Goal: Information Seeking & Learning: Check status

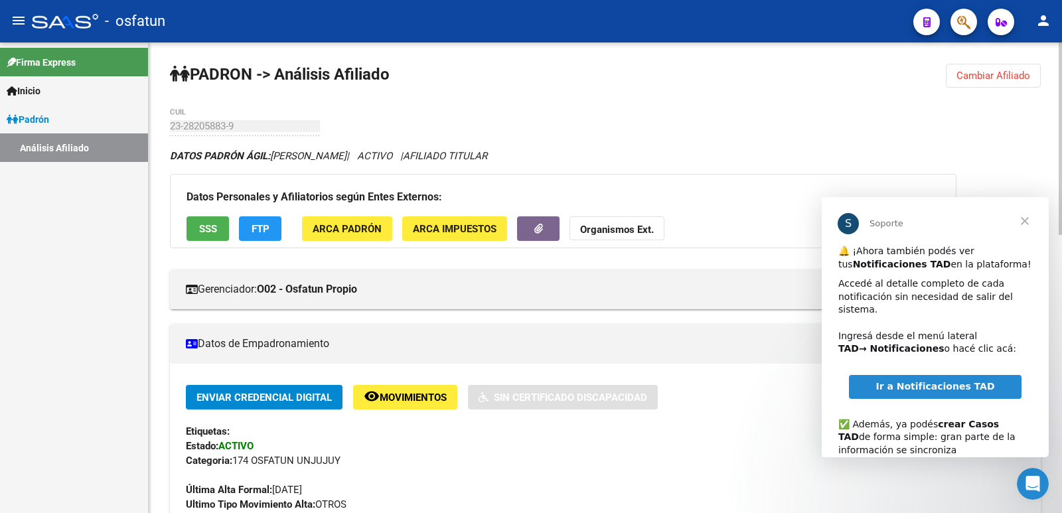
click at [1004, 78] on span "Cambiar Afiliado" at bounding box center [993, 76] width 74 height 12
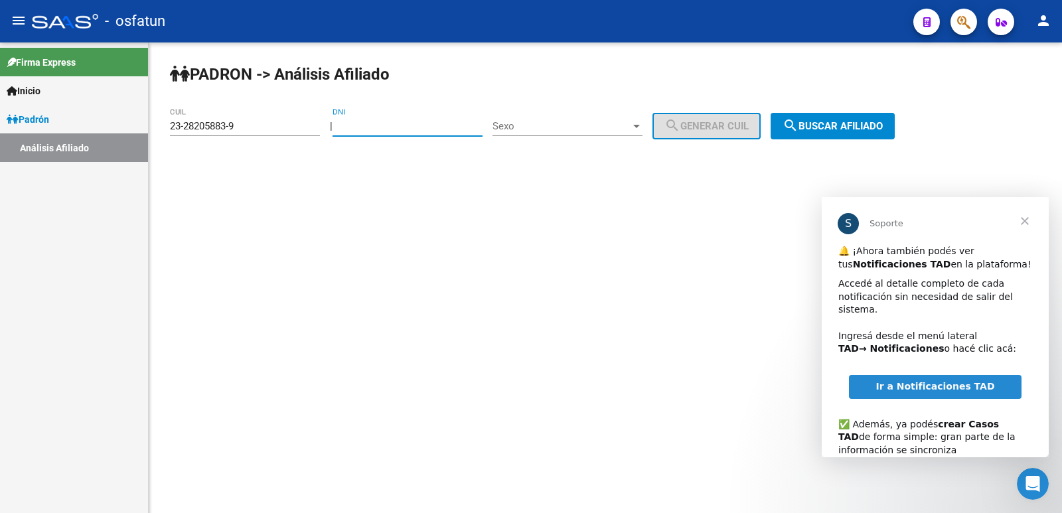
paste input "38470145"
type input "38470145"
click at [247, 124] on input "23-28205883-9" at bounding box center [245, 126] width 150 height 12
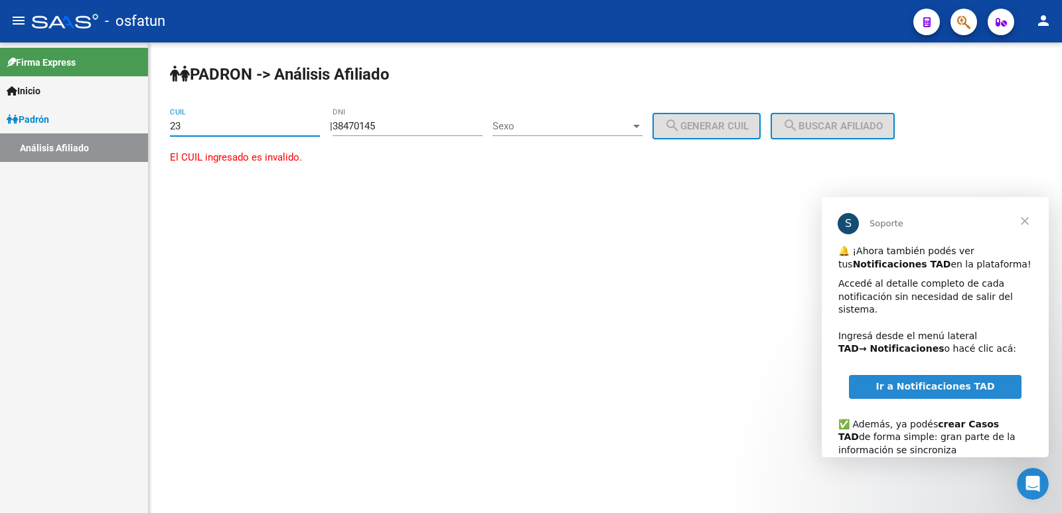
type input "2"
click at [926, 381] on span "Ir a Notificaciones TAD" at bounding box center [934, 386] width 119 height 11
click at [1022, 219] on span "Cerrar" at bounding box center [1025, 221] width 48 height 48
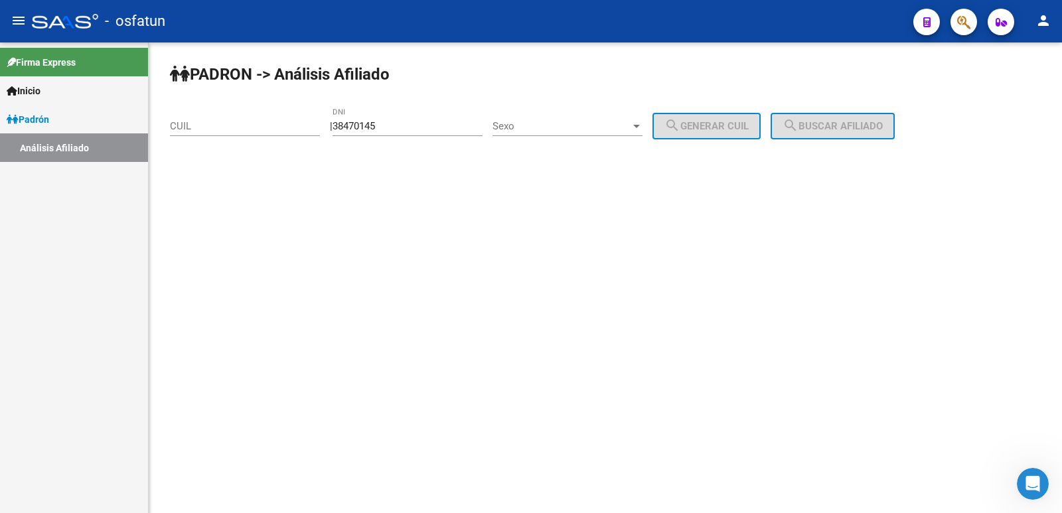
click at [407, 127] on input "38470145" at bounding box center [407, 126] width 150 height 12
click at [586, 130] on span "Sexo" at bounding box center [561, 126] width 138 height 12
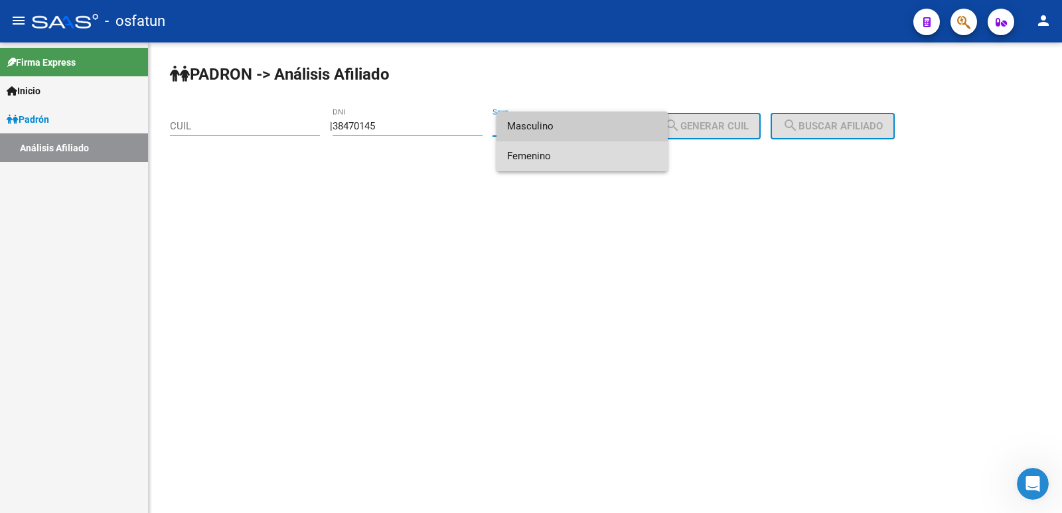
click at [571, 155] on span "Femenino" at bounding box center [582, 156] width 150 height 30
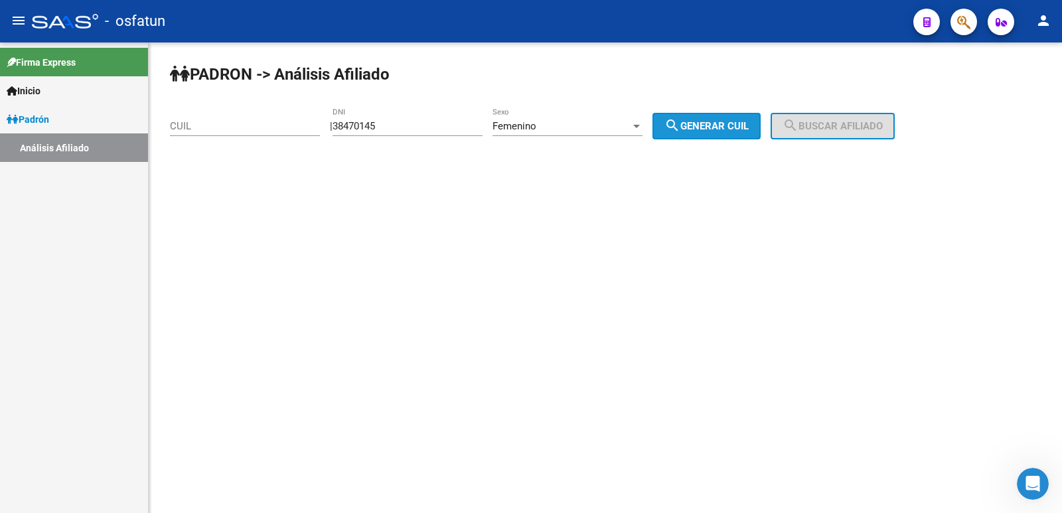
click at [723, 124] on span "search Generar CUIL" at bounding box center [706, 126] width 84 height 12
type input "27-38470145-6"
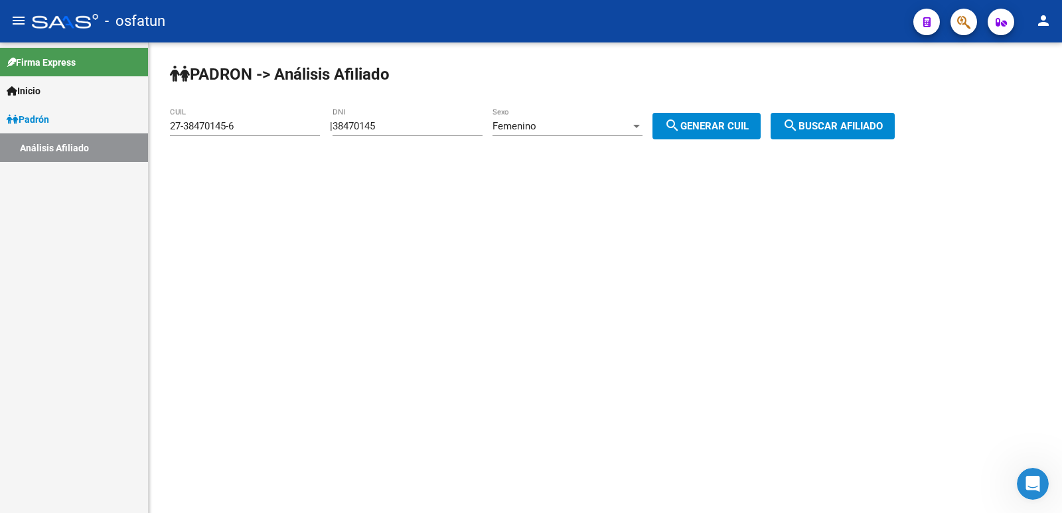
click at [858, 126] on span "search Buscar afiliado" at bounding box center [832, 126] width 100 height 12
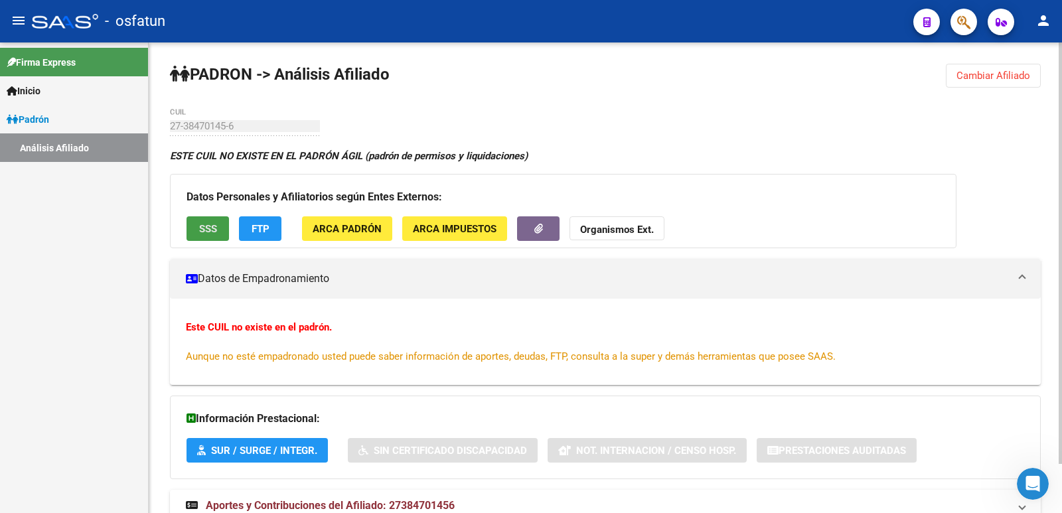
click at [192, 218] on button "SSS" at bounding box center [207, 228] width 42 height 25
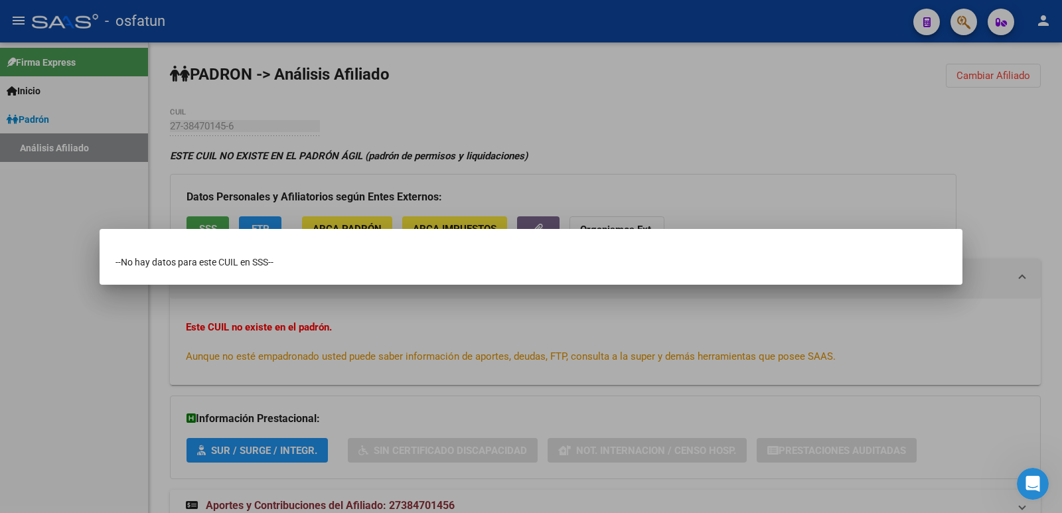
click at [646, 179] on div at bounding box center [531, 256] width 1062 height 513
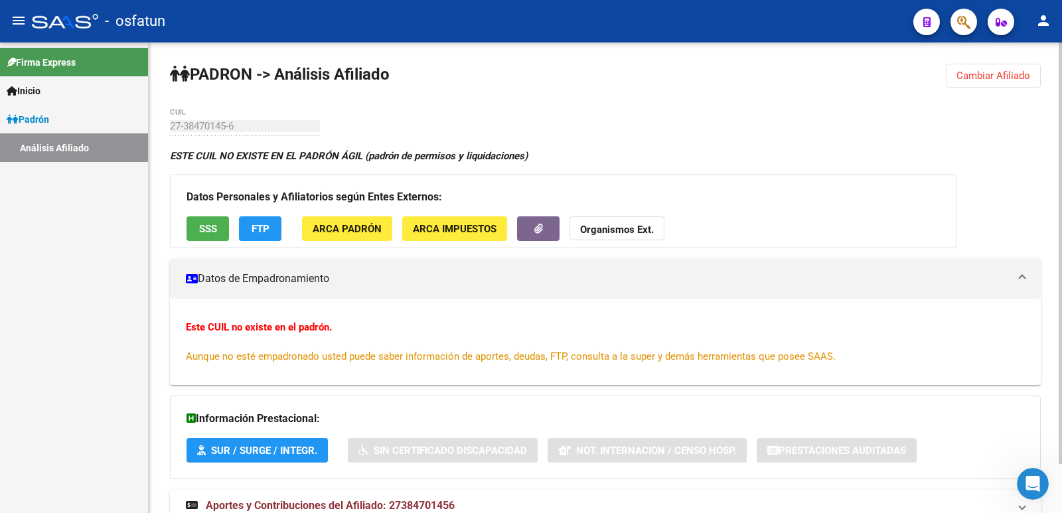
click at [981, 72] on span "Cambiar Afiliado" at bounding box center [993, 76] width 74 height 12
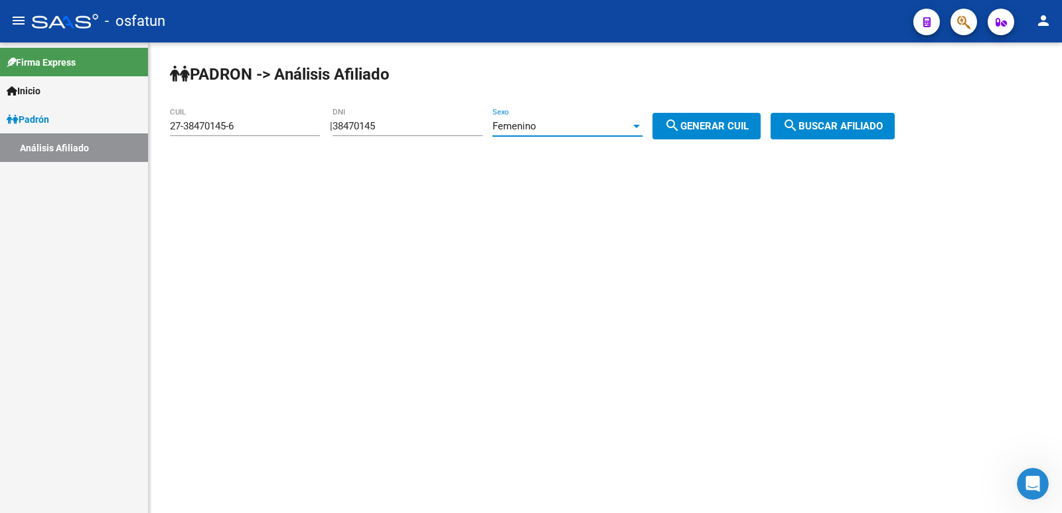
click at [640, 125] on div at bounding box center [636, 126] width 7 height 3
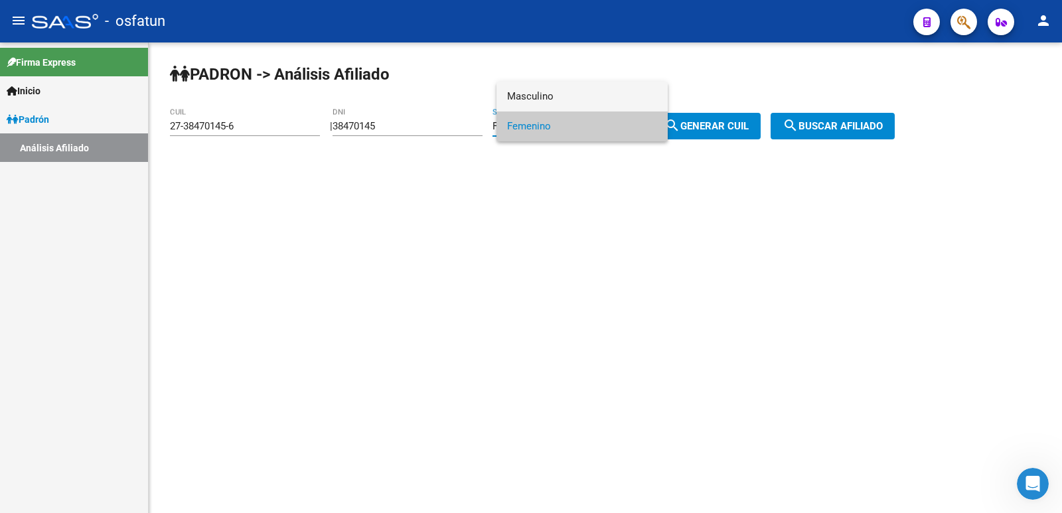
click at [559, 102] on span "Masculino" at bounding box center [582, 97] width 150 height 30
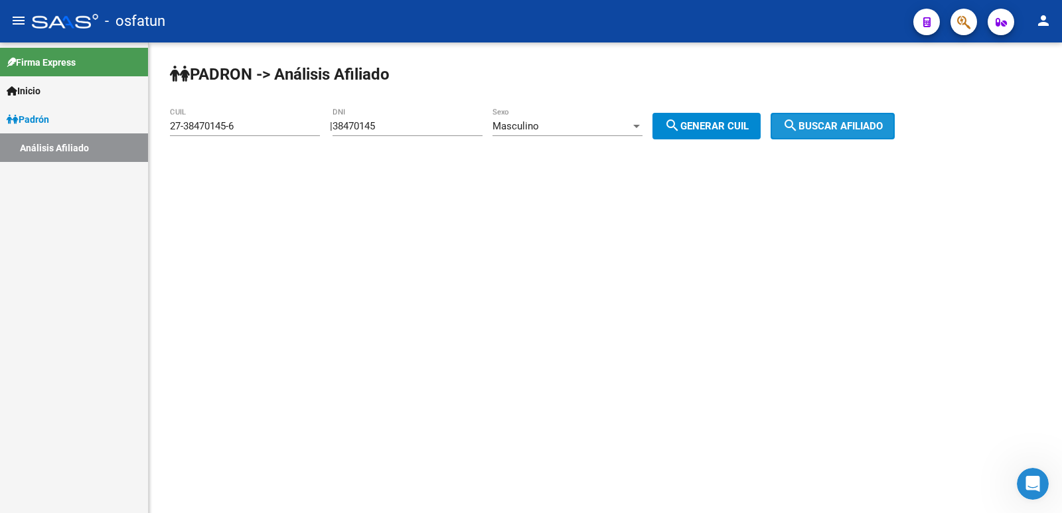
click at [865, 131] on span "search Buscar afiliado" at bounding box center [832, 126] width 100 height 12
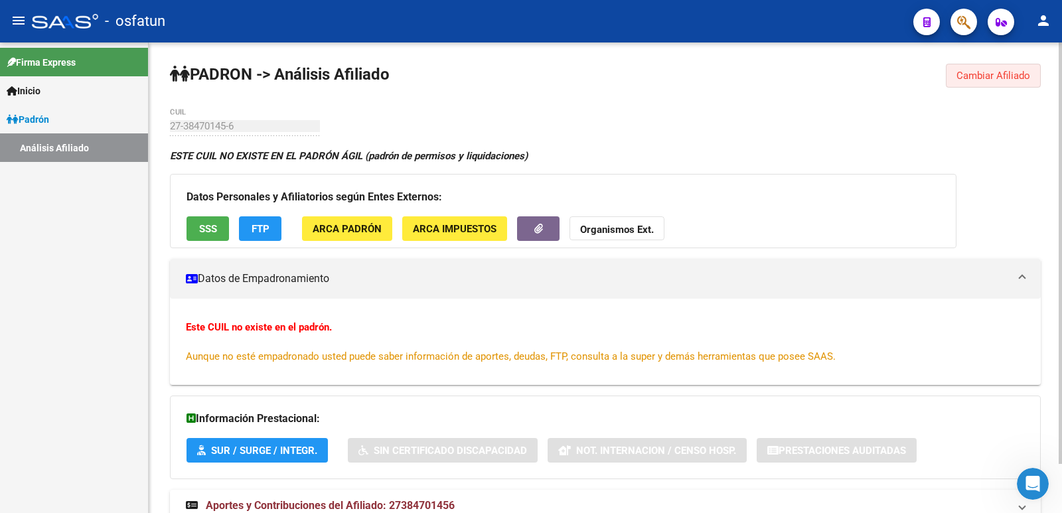
click at [995, 84] on button "Cambiar Afiliado" at bounding box center [993, 76] width 95 height 24
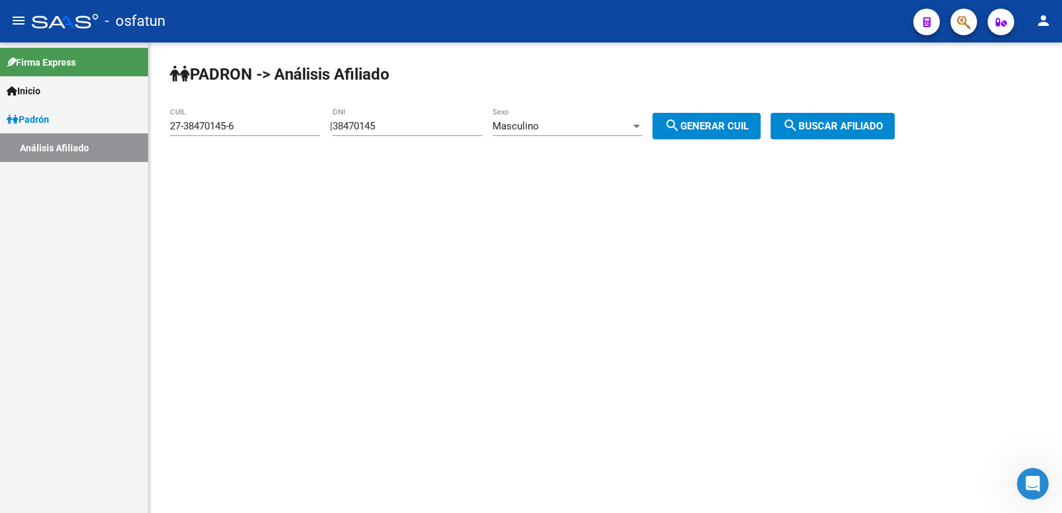
click at [640, 125] on div at bounding box center [636, 126] width 7 height 3
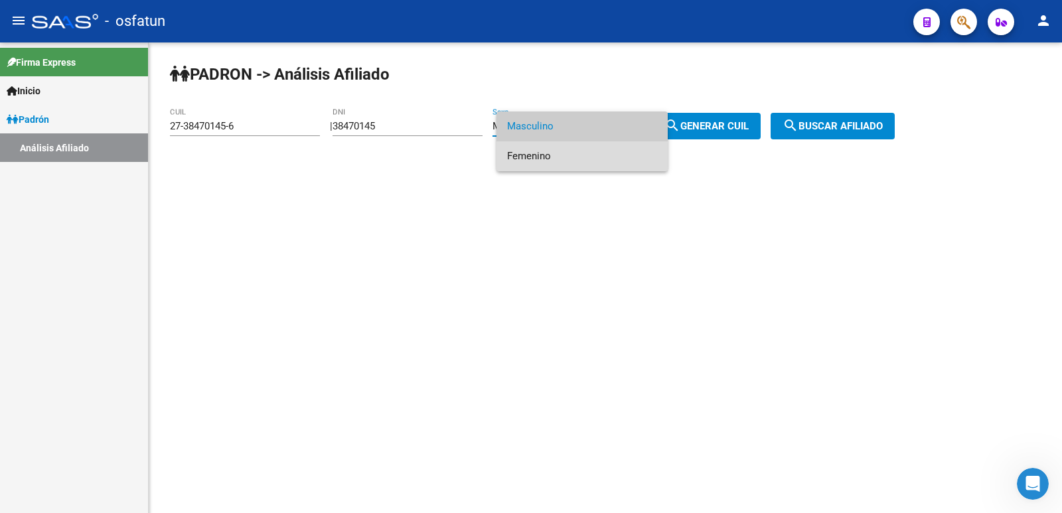
click at [508, 163] on span "Femenino" at bounding box center [582, 156] width 150 height 30
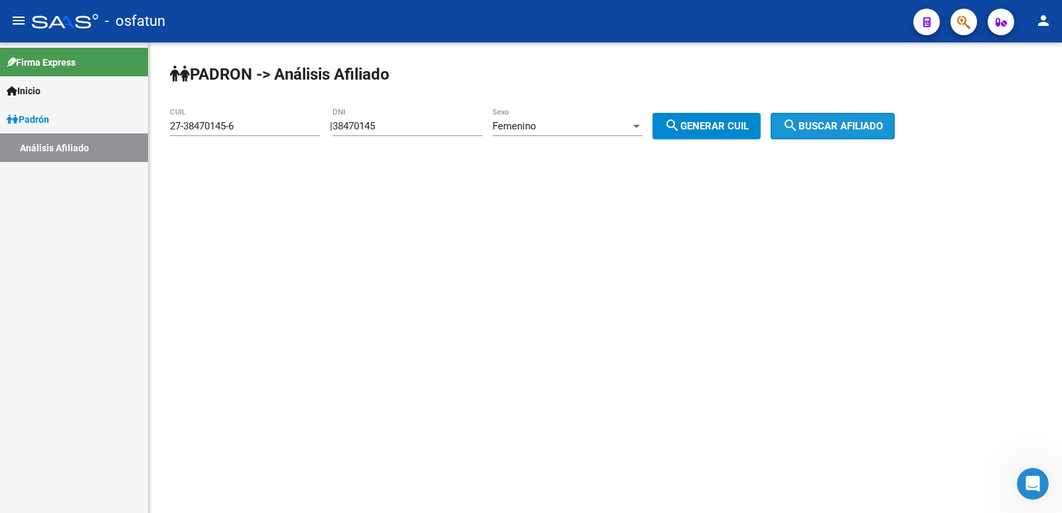
click at [829, 131] on span "search Buscar afiliado" at bounding box center [832, 126] width 100 height 12
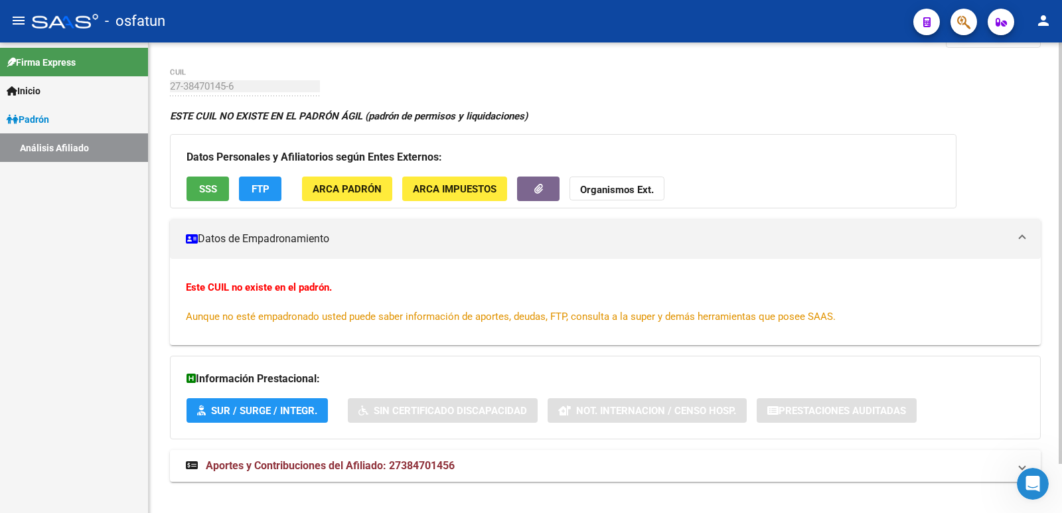
scroll to position [55, 0]
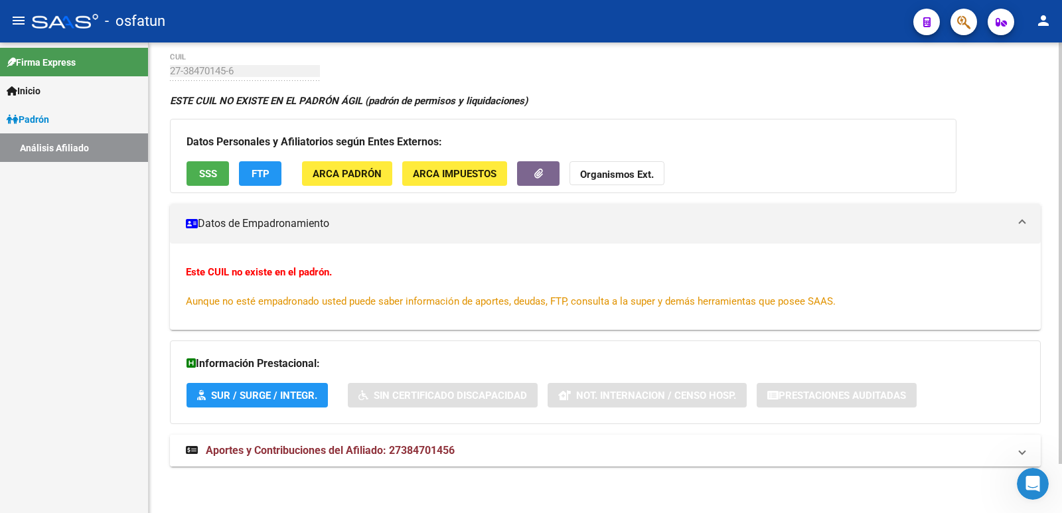
click at [417, 451] on span "Aportes y Contribuciones del Afiliado: 27384701456" at bounding box center [330, 450] width 249 height 13
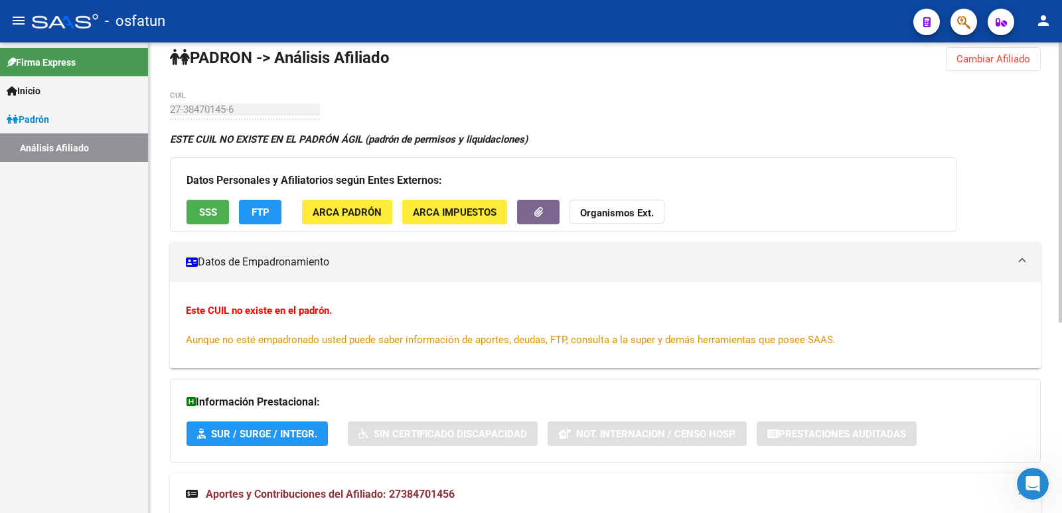
scroll to position [0, 0]
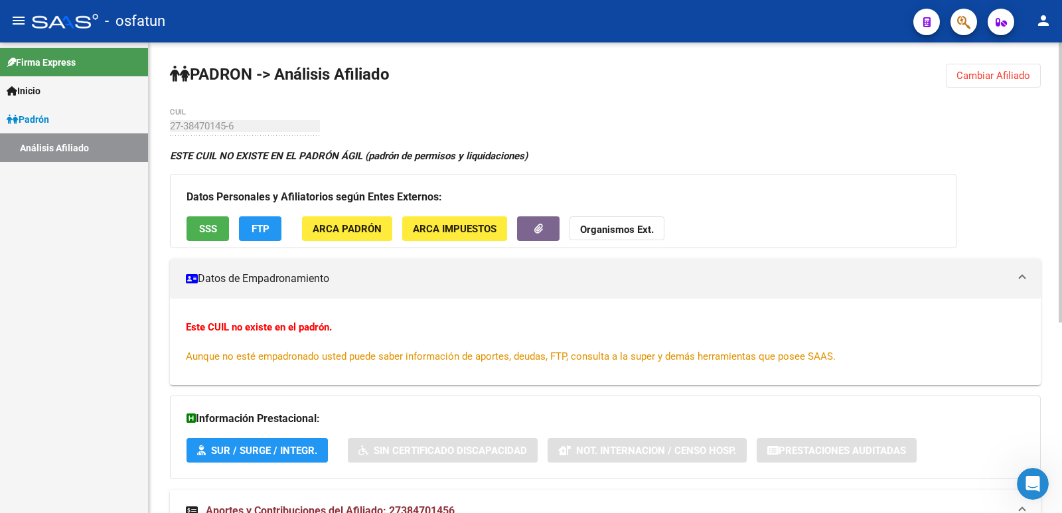
click at [1003, 73] on span "Cambiar Afiliado" at bounding box center [993, 76] width 74 height 12
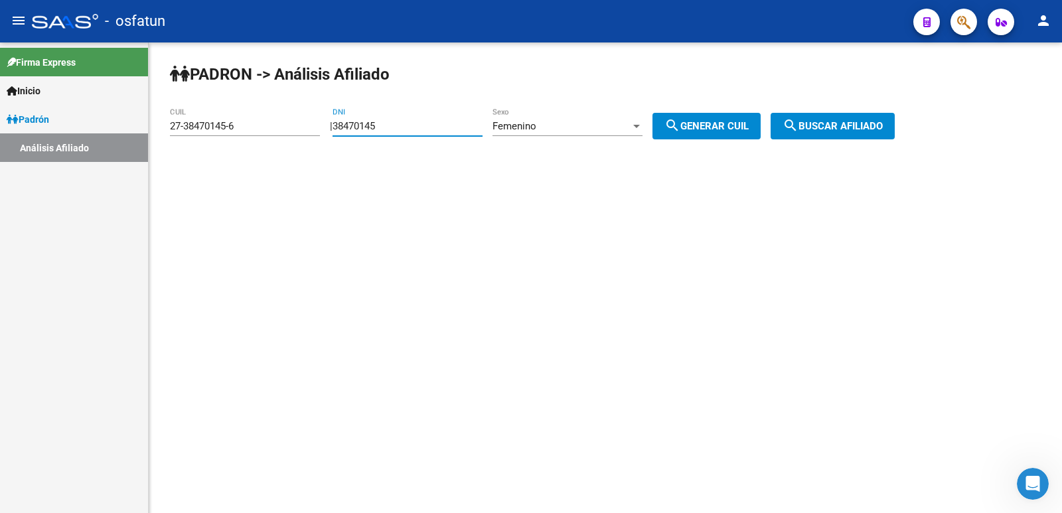
drag, startPoint x: 409, startPoint y: 123, endPoint x: 307, endPoint y: 130, distance: 103.1
click at [307, 130] on app-analisis-afiliado "PADRON -> Análisis Afiliado 27-38470145-6 CUIL | 38470145 DNI Femenino Sexo sea…" at bounding box center [537, 126] width 735 height 12
paste input "20811109"
type input "20811109"
click at [715, 131] on span "search Generar CUIL" at bounding box center [706, 126] width 84 height 12
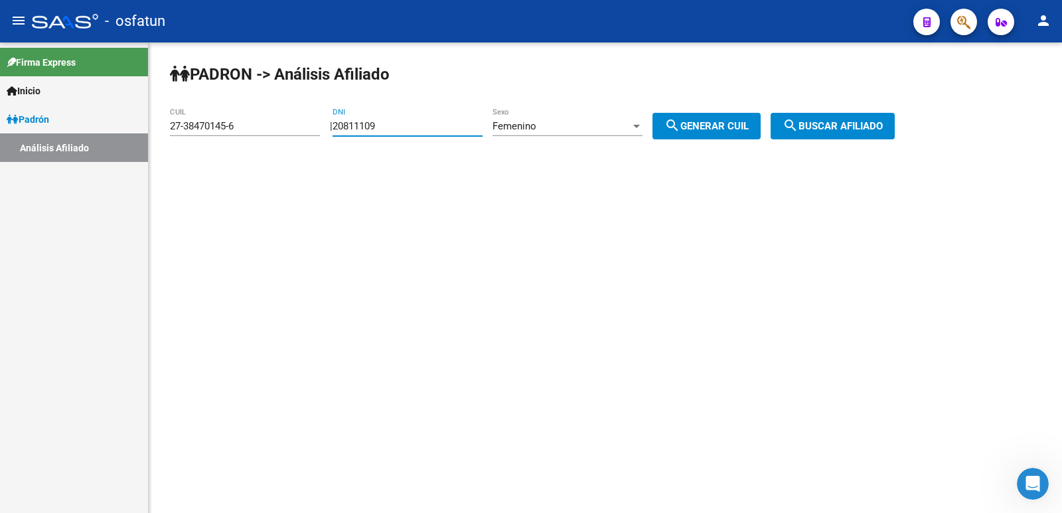
type input "23-20811109-4"
click at [640, 125] on div at bounding box center [636, 126] width 7 height 3
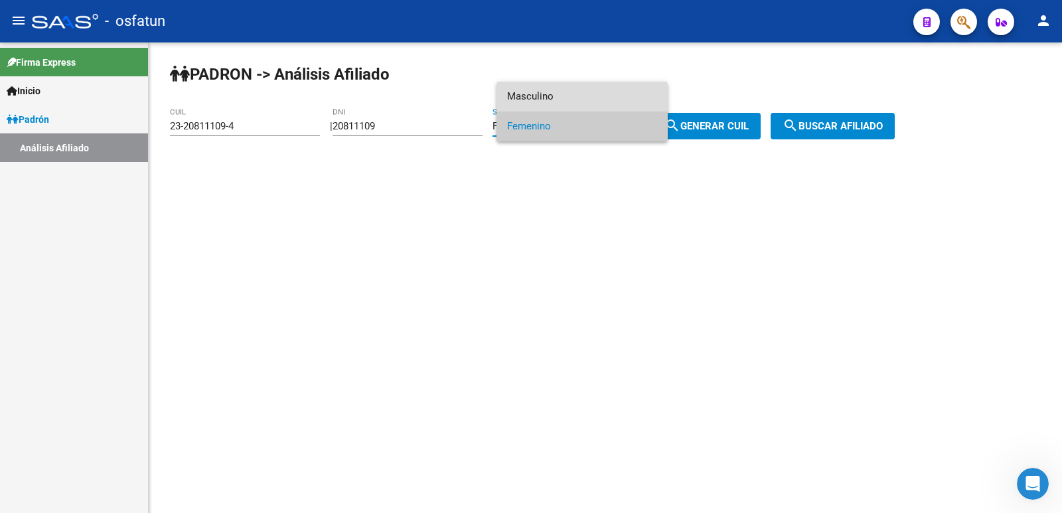
click at [573, 97] on span "Masculino" at bounding box center [582, 97] width 150 height 30
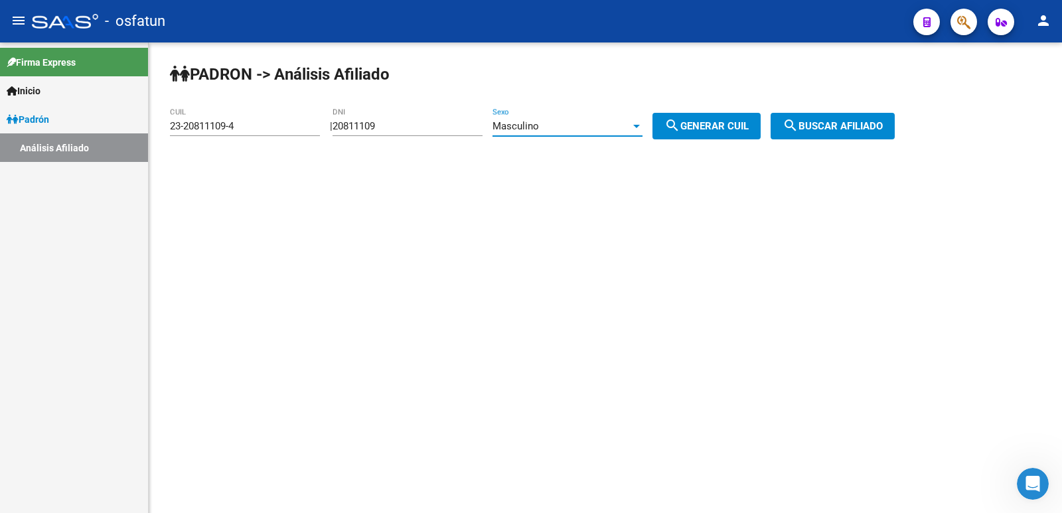
click at [798, 127] on mat-icon "search" at bounding box center [790, 125] width 16 height 16
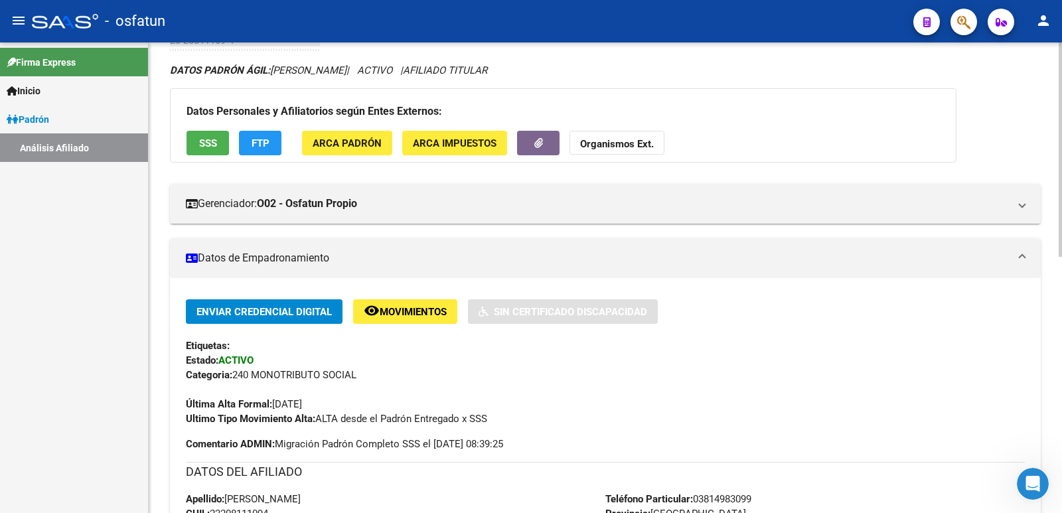
scroll to position [66, 0]
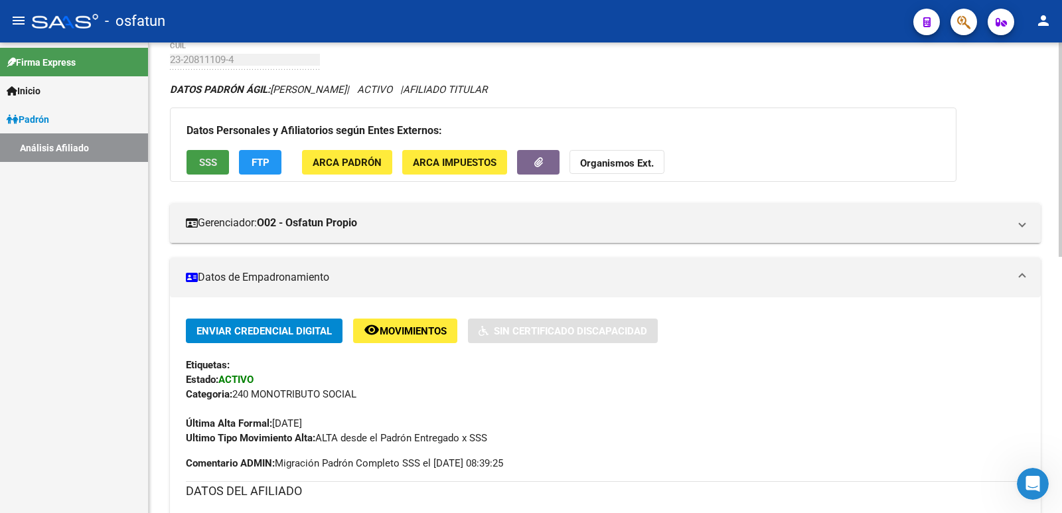
click at [212, 163] on span "SSS" at bounding box center [208, 163] width 18 height 12
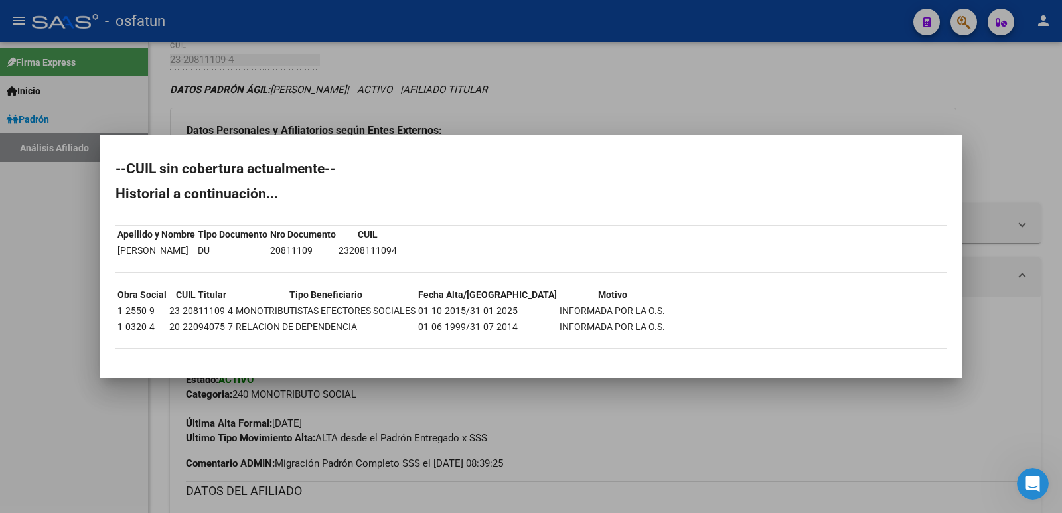
click at [678, 439] on div at bounding box center [531, 256] width 1062 height 513
